Goal: Book appointment/travel/reservation

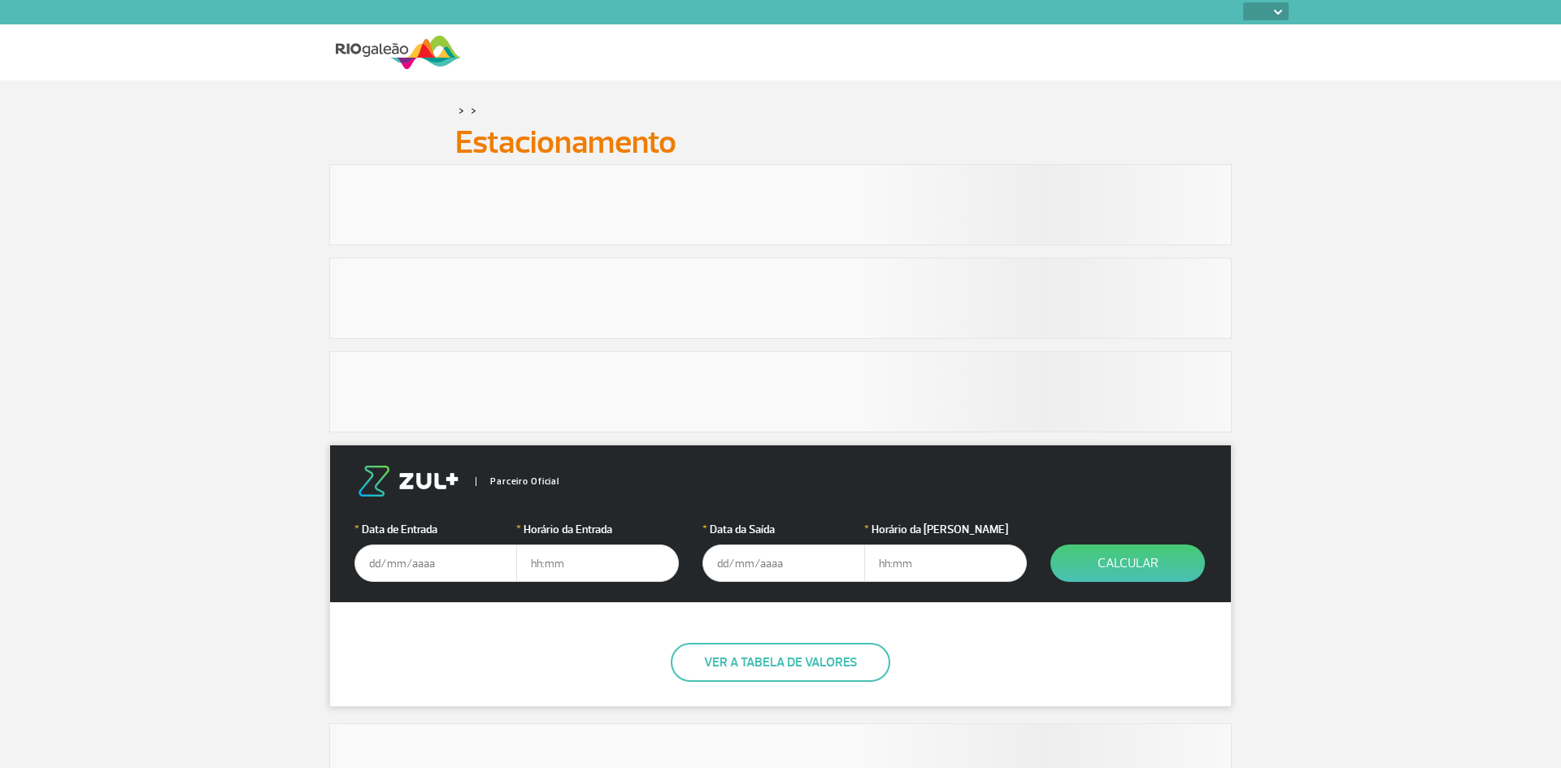
select select
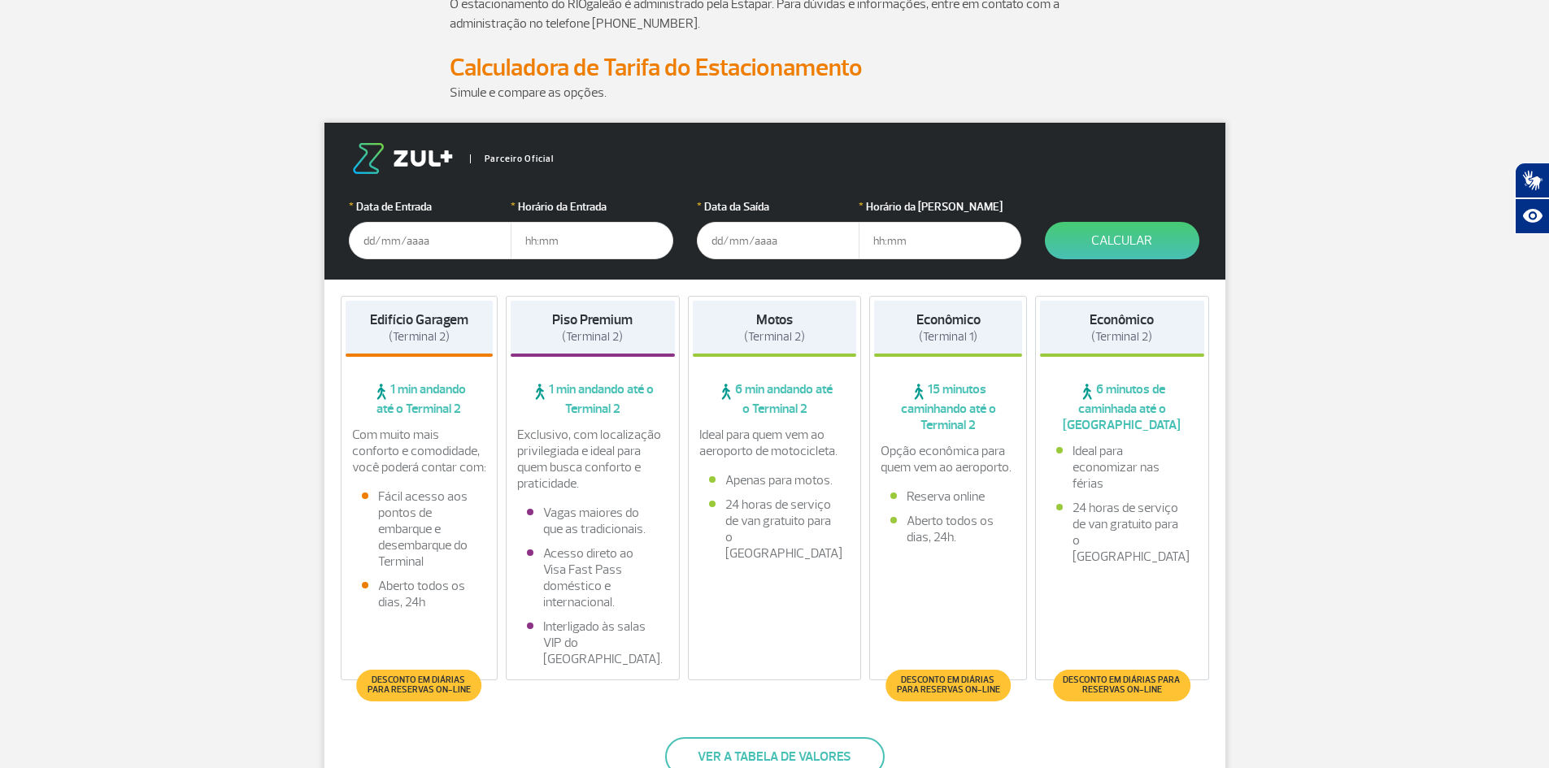
scroll to position [163, 0]
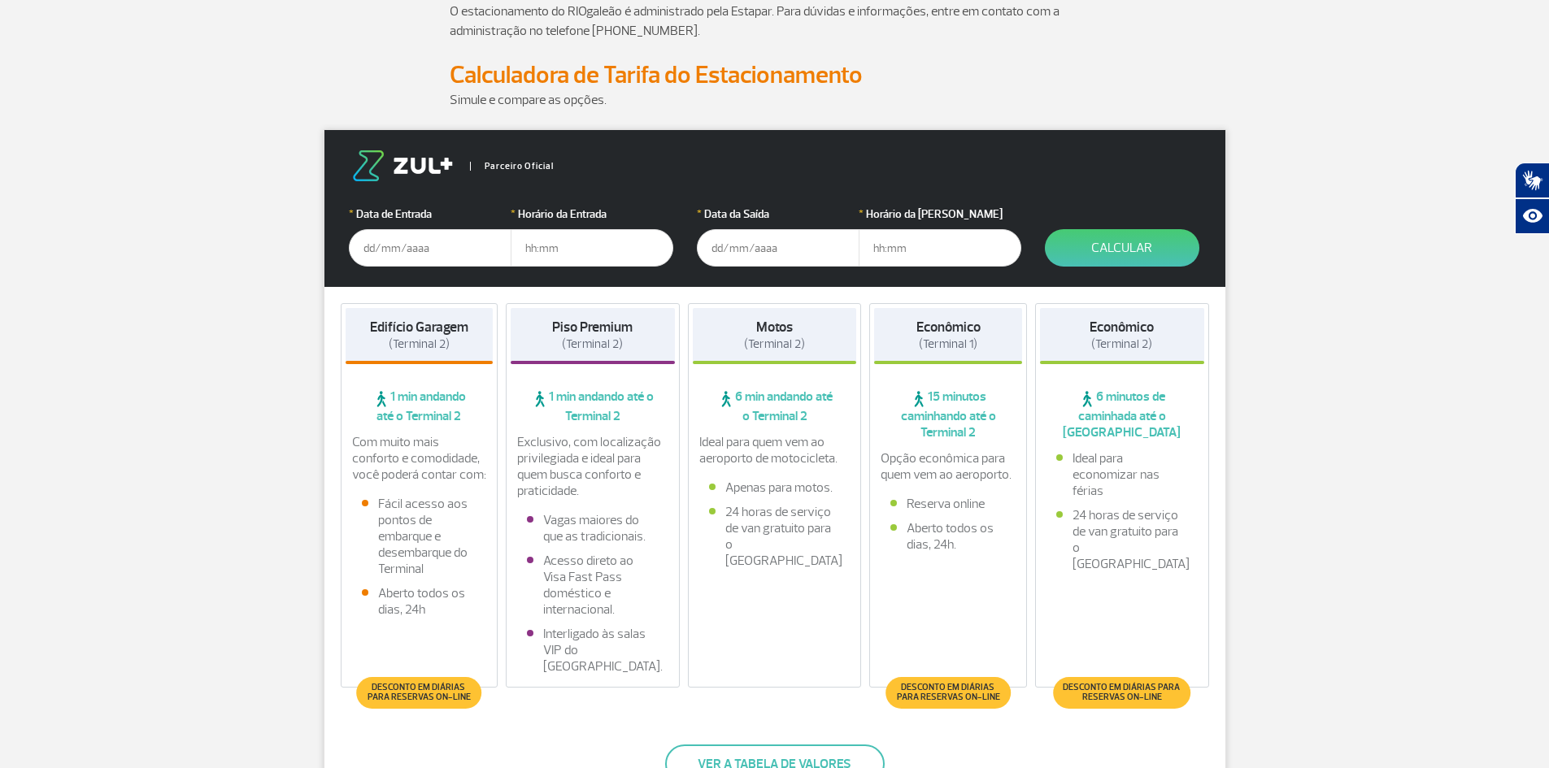
click at [448, 253] on input "text" at bounding box center [430, 247] width 163 height 37
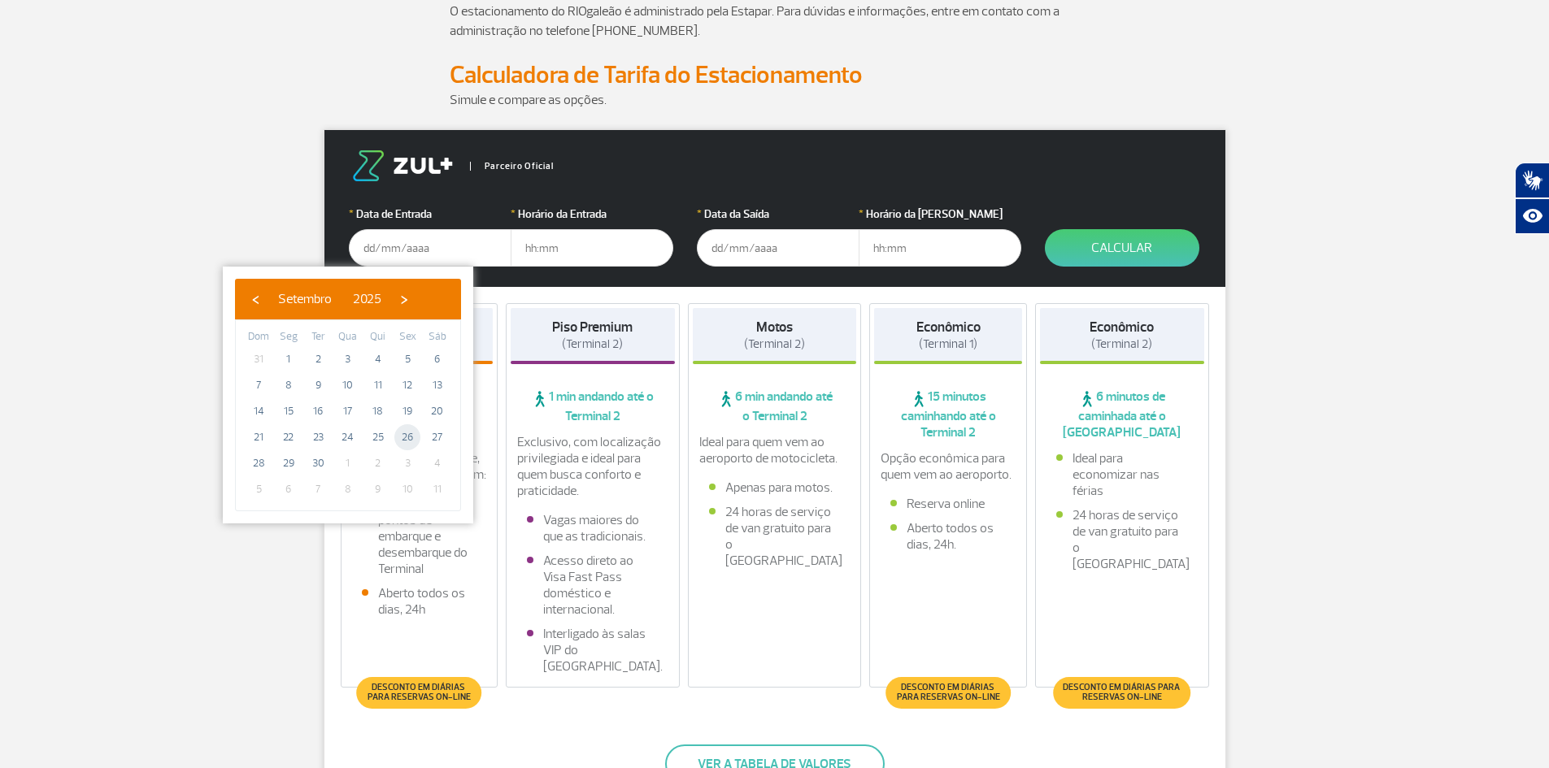
click at [407, 432] on span "26" at bounding box center [407, 437] width 26 height 26
type input "[DATE]"
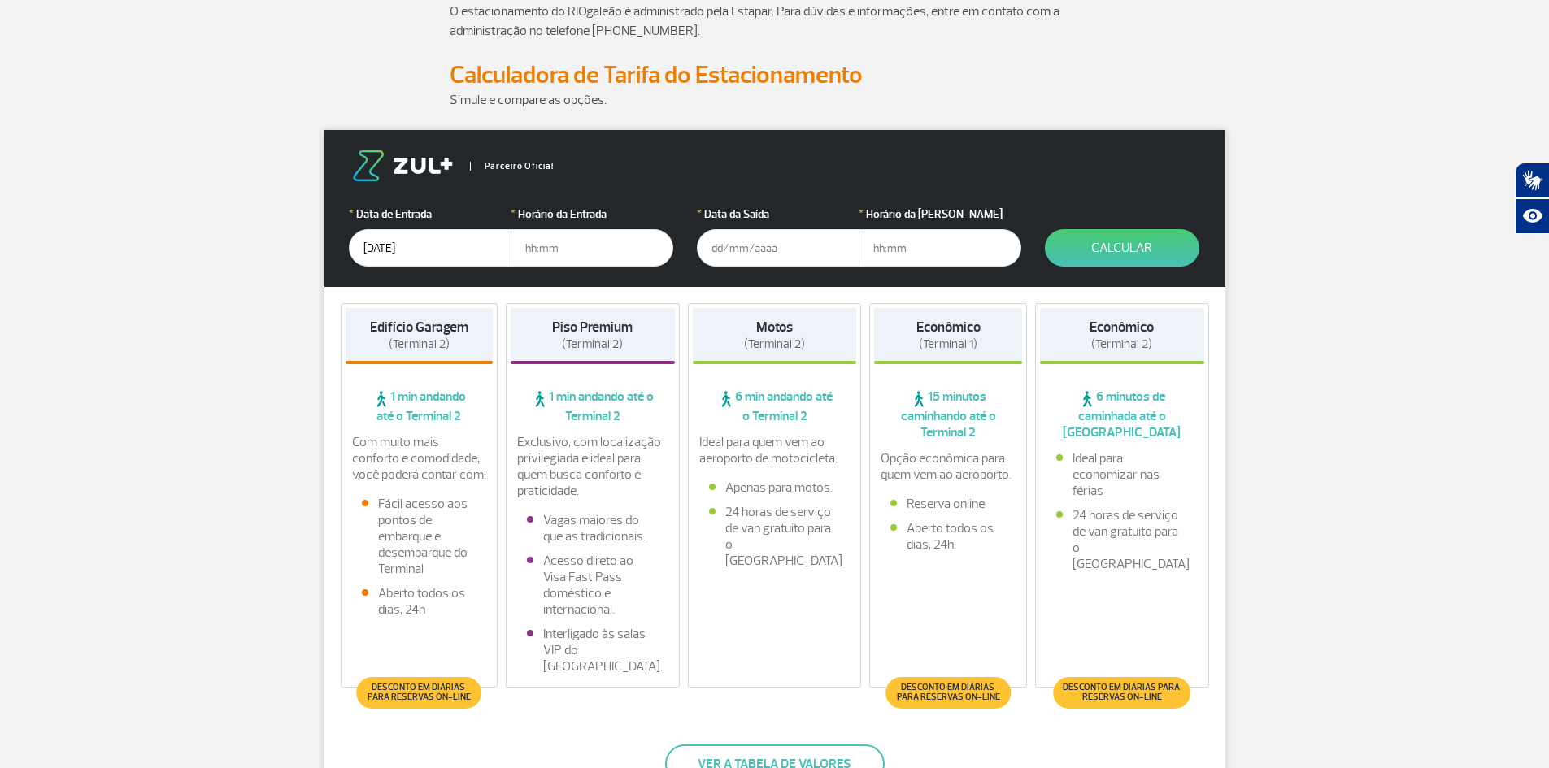
click at [527, 246] on input "text" at bounding box center [592, 247] width 163 height 37
type input "18:00"
click at [702, 241] on input "text" at bounding box center [778, 247] width 163 height 37
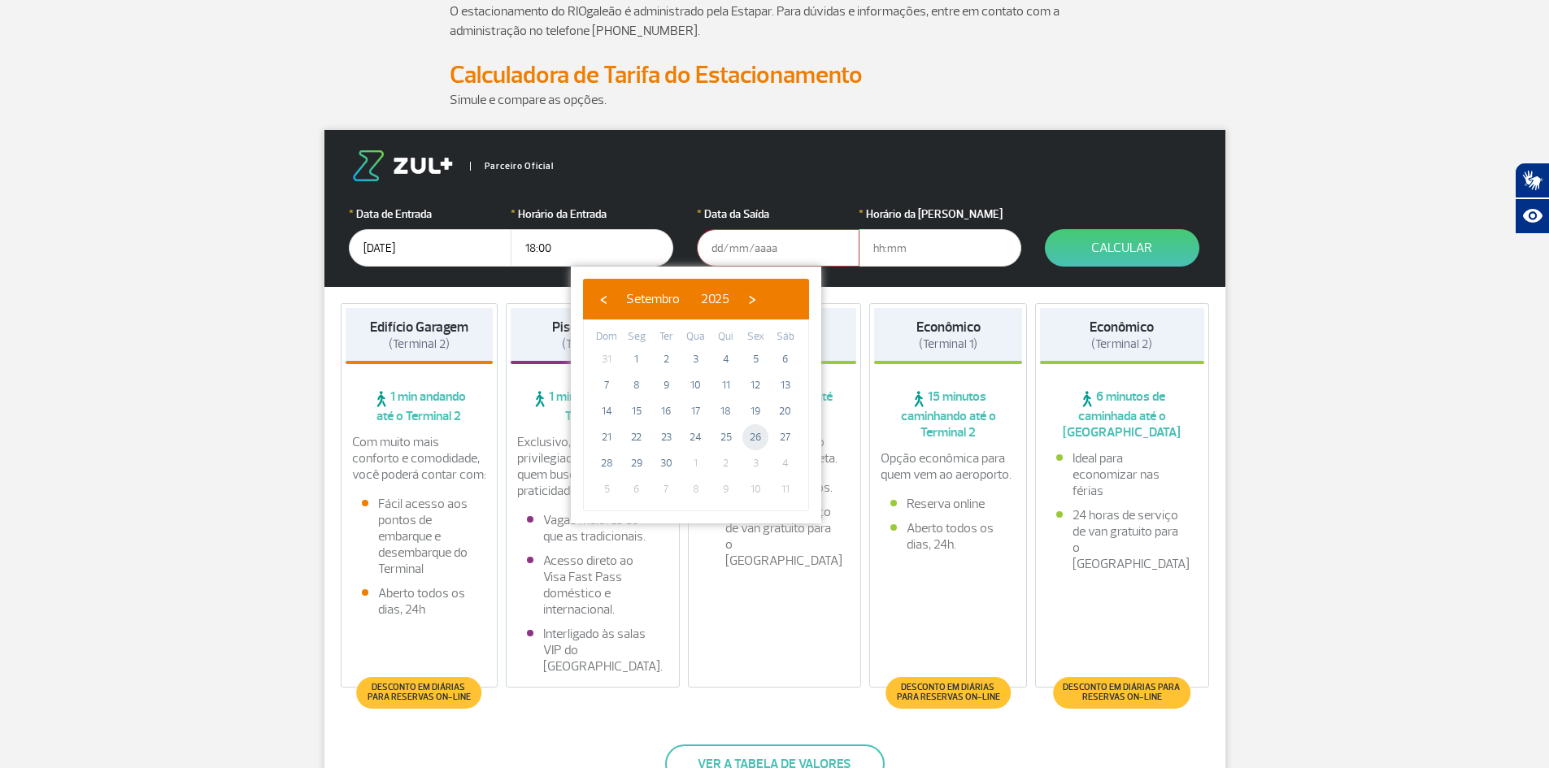
click at [756, 436] on span "26" at bounding box center [755, 437] width 26 height 26
type input "[DATE]"
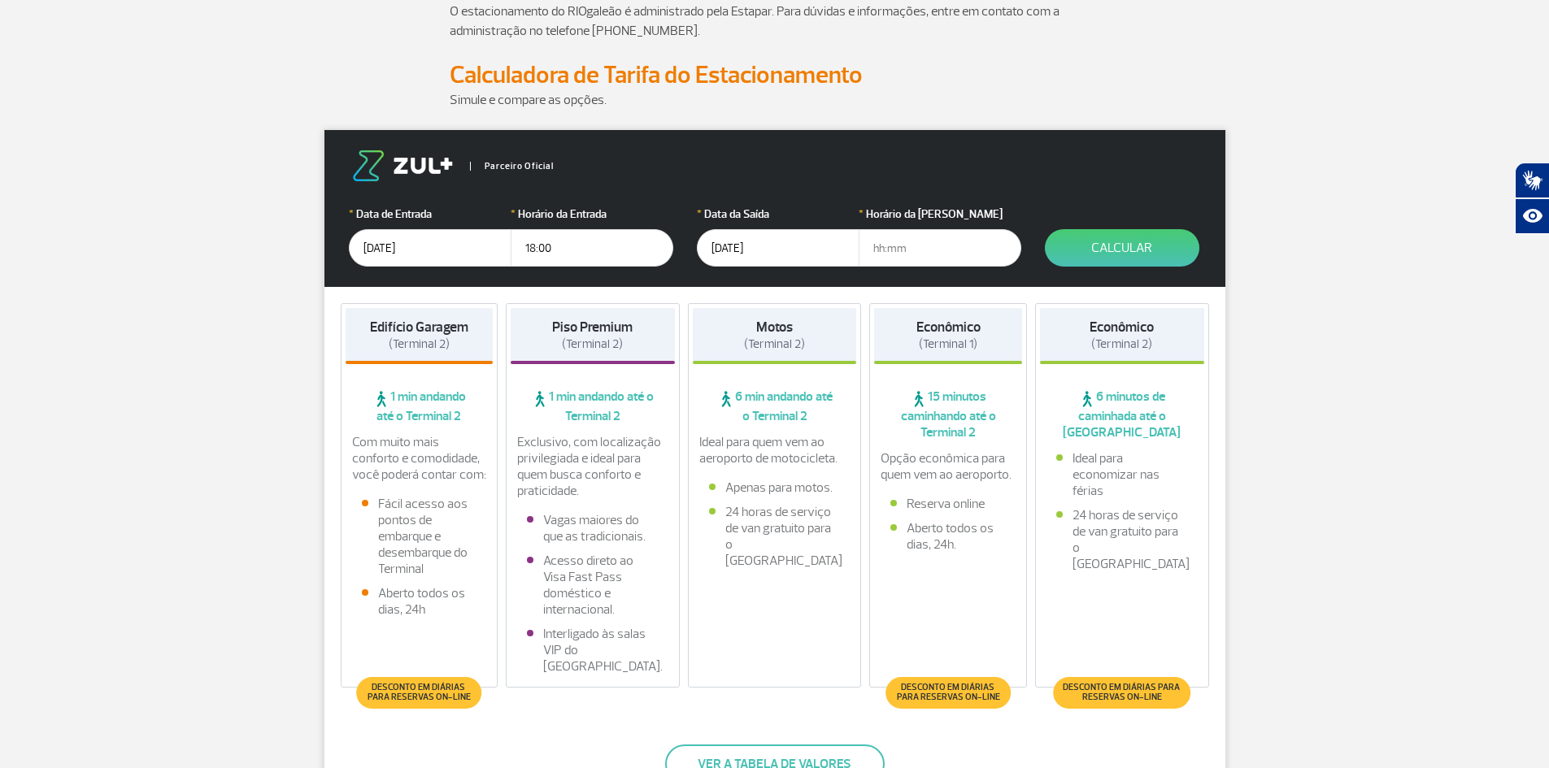
click at [881, 250] on input "text" at bounding box center [940, 247] width 163 height 37
type input "20:30"
click at [1098, 247] on button "Calcular" at bounding box center [1122, 247] width 154 height 37
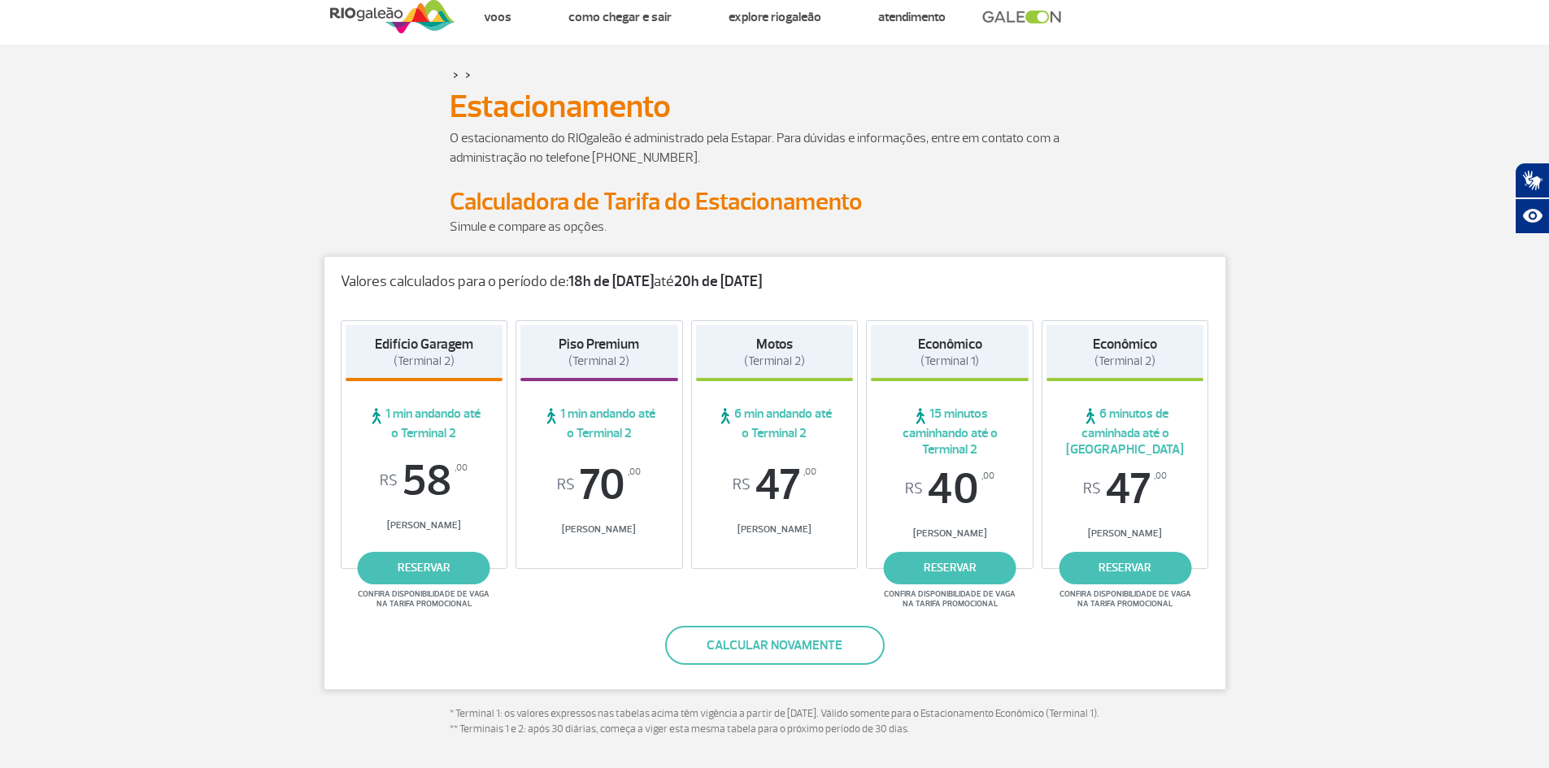
scroll to position [0, 0]
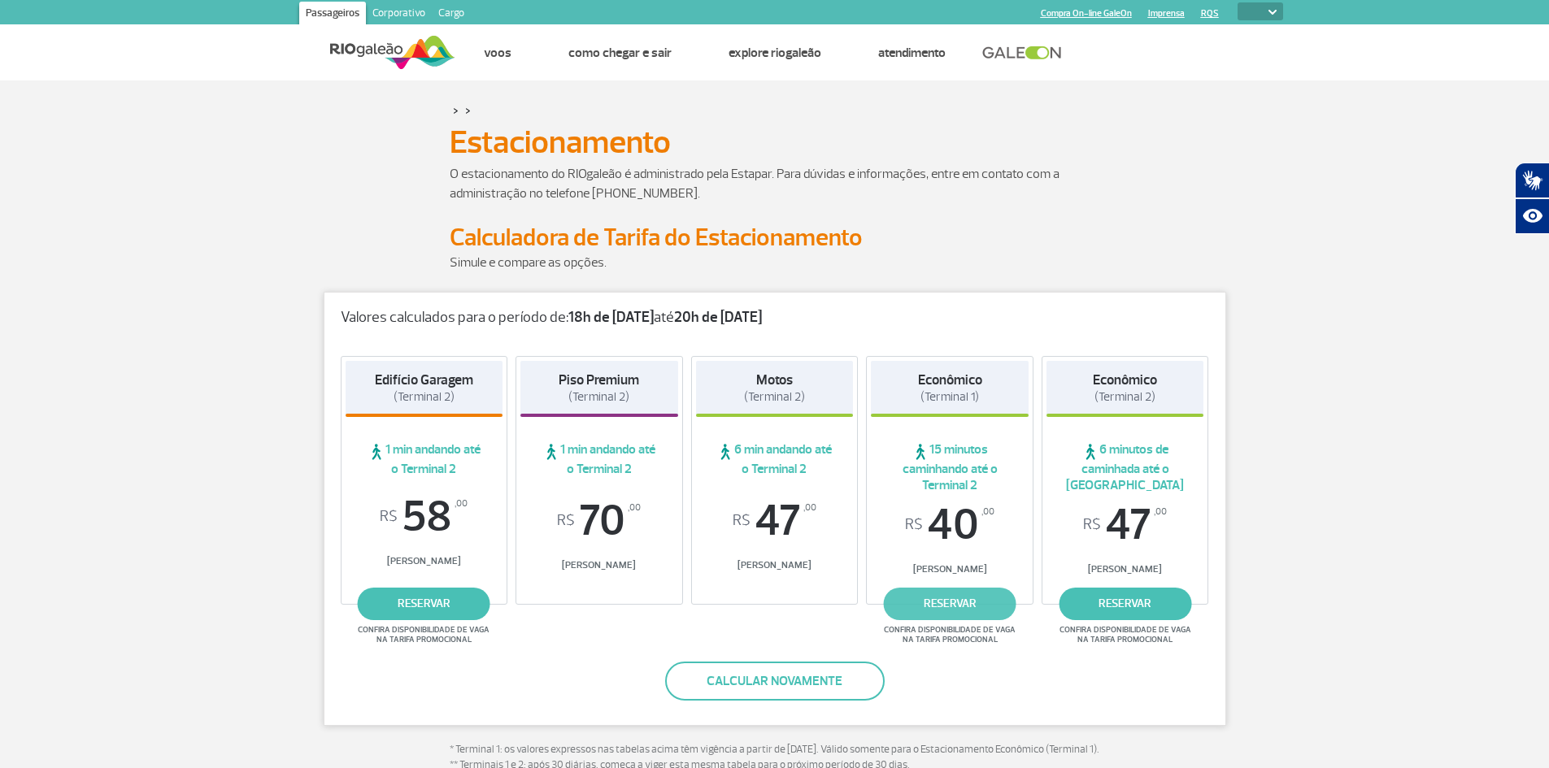
click at [954, 603] on link "reservar" at bounding box center [950, 604] width 133 height 33
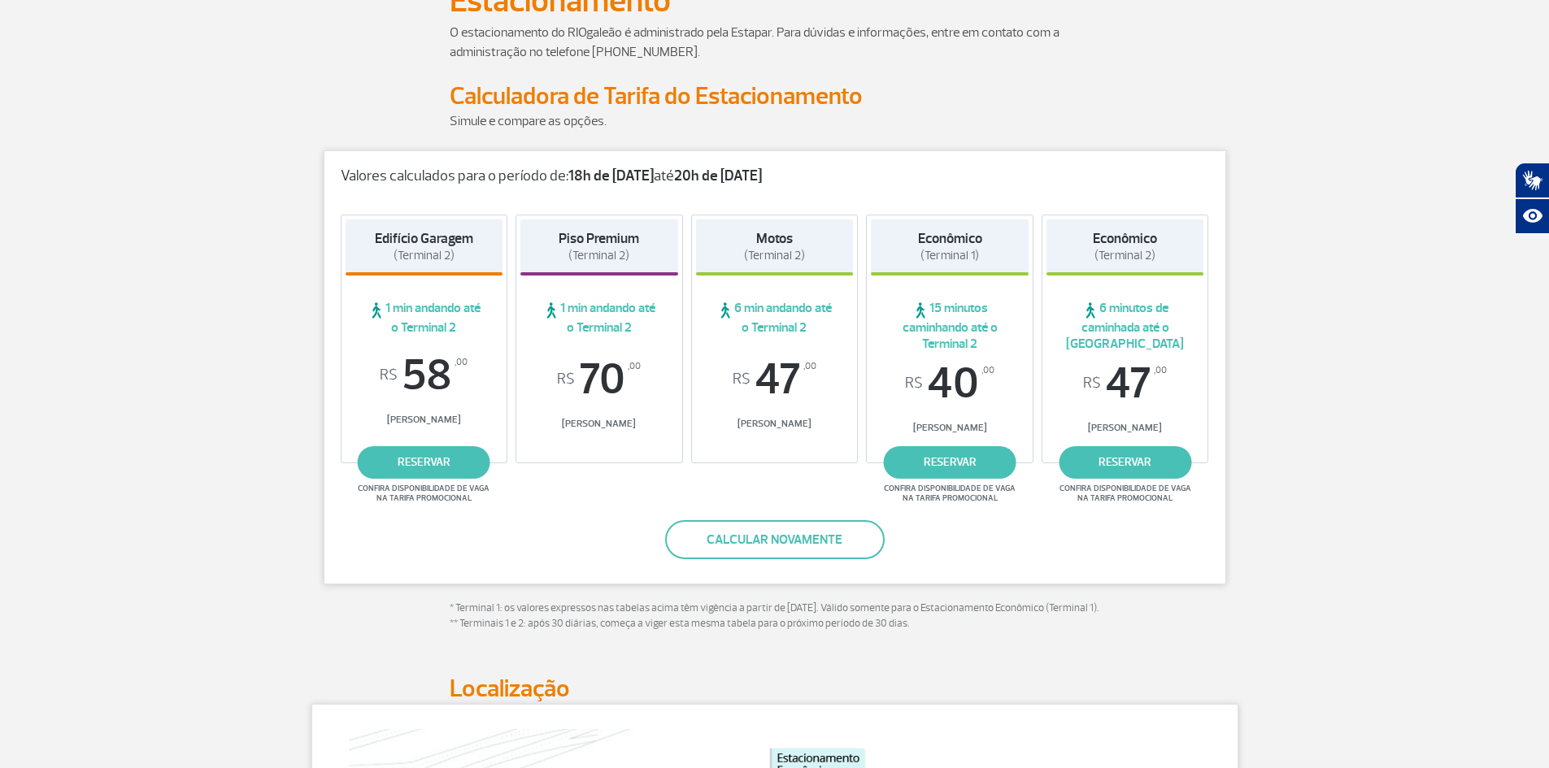
scroll to position [100, 0]
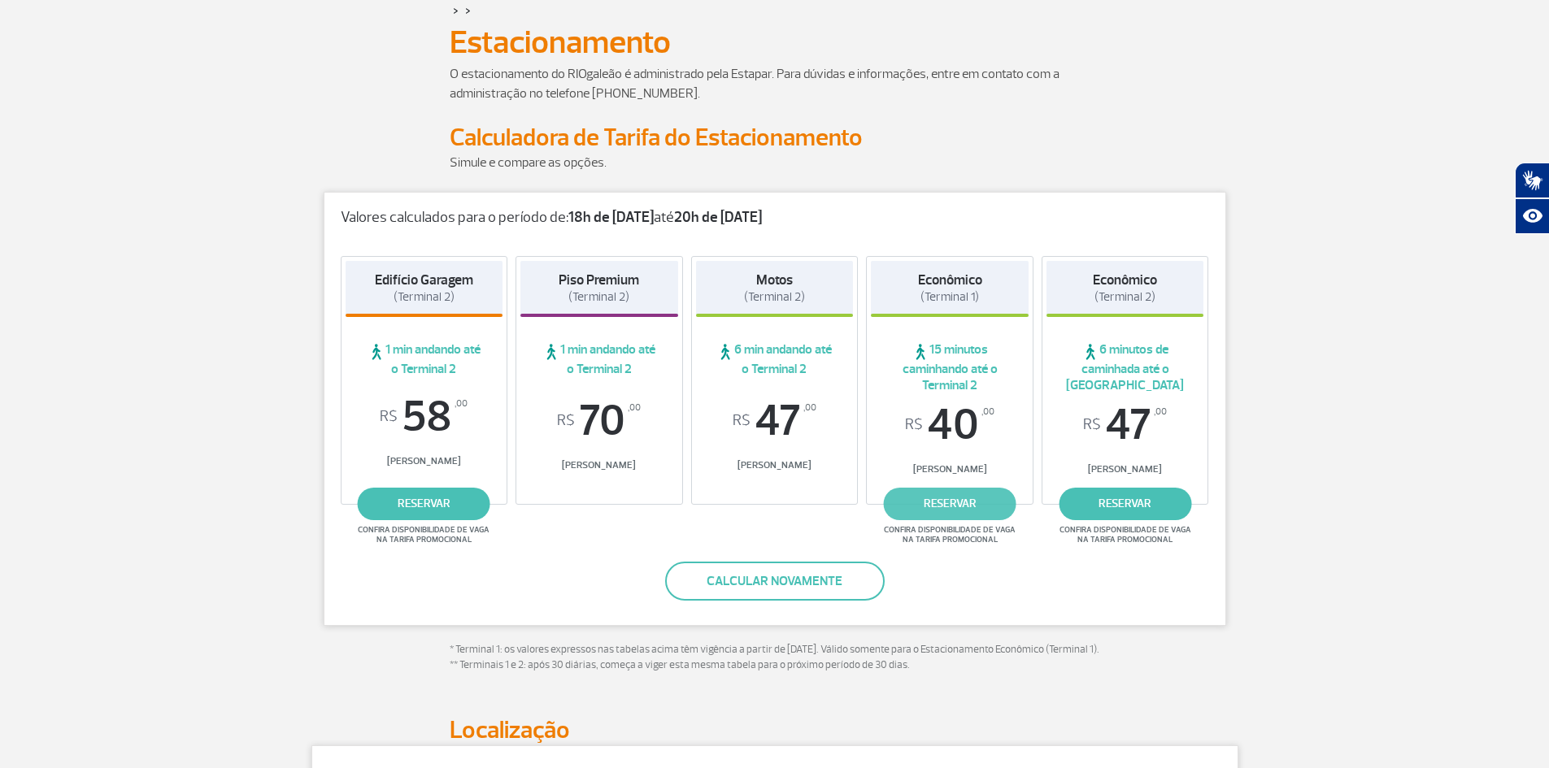
click at [972, 501] on link "reservar" at bounding box center [950, 504] width 133 height 33
click at [1141, 500] on link "reservar" at bounding box center [1125, 504] width 133 height 33
